Goal: Information Seeking & Learning: Compare options

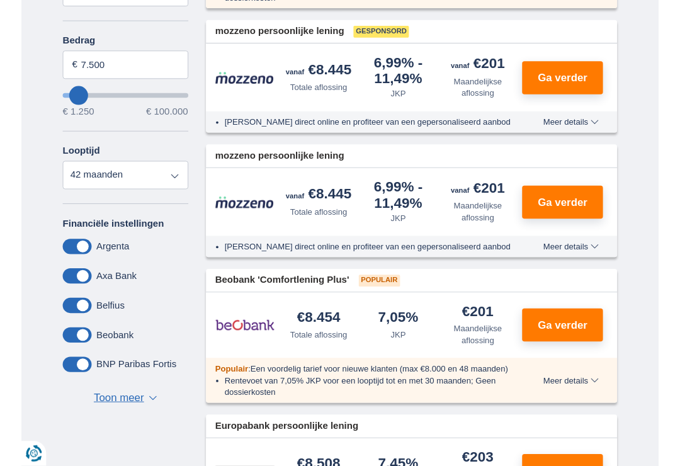
scroll to position [372, 0]
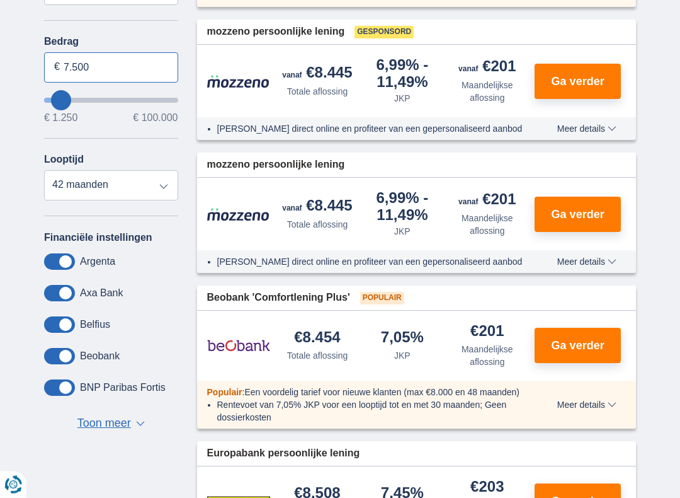
click at [62, 66] on input "7.500" at bounding box center [111, 68] width 134 height 30
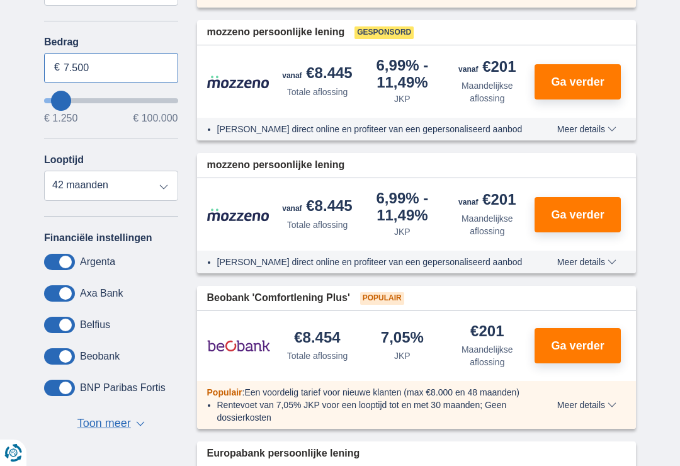
click at [103, 74] on input "7.500" at bounding box center [111, 68] width 134 height 30
type input "7"
type input "2.000"
click at [164, 187] on select "12 maanden 18 maanden 24 maanden 30 maanden 36 maanden 42 maanden" at bounding box center [111, 186] width 134 height 30
type input "2250"
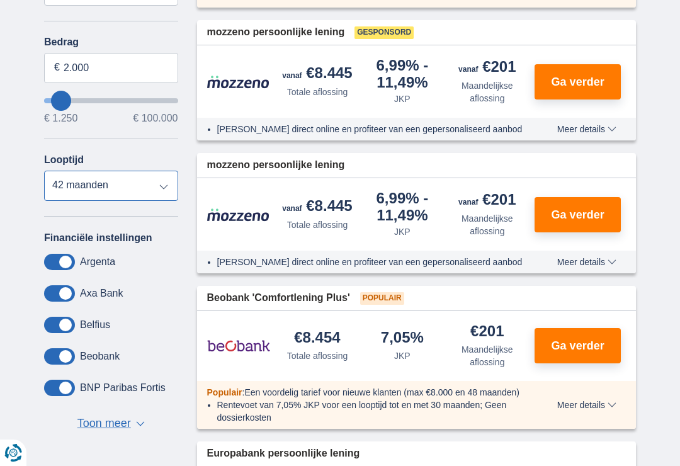
select select "24"
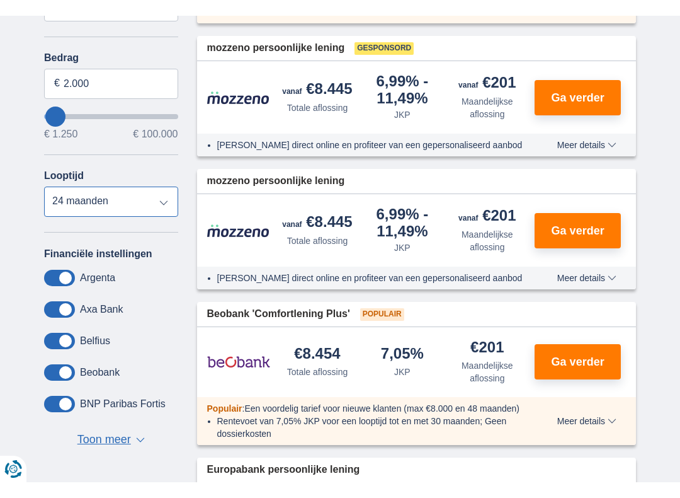
scroll to position [372, 0]
